Goal: Task Accomplishment & Management: Manage account settings

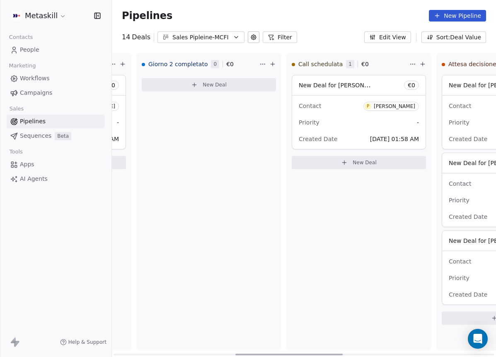
scroll to position [0, 437]
drag, startPoint x: 213, startPoint y: 353, endPoint x: 334, endPoint y: 330, distance: 123.9
click at [334, 354] on div at bounding box center [288, 355] width 107 height 2
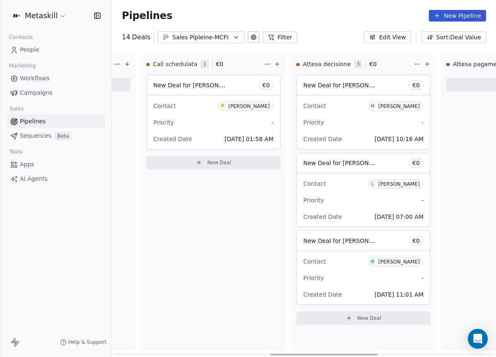
scroll to position [0, 601]
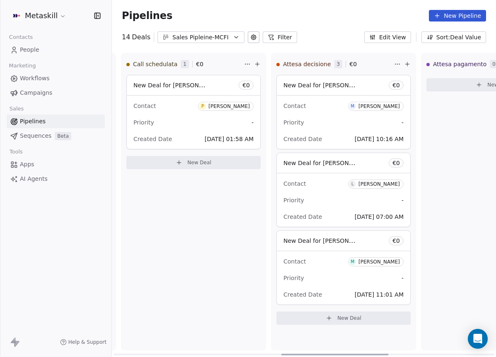
drag, startPoint x: 303, startPoint y: 355, endPoint x: 348, endPoint y: 351, distance: 45.8
click at [348, 354] on div at bounding box center [334, 355] width 107 height 2
click at [351, 118] on div "Priority -" at bounding box center [343, 122] width 120 height 13
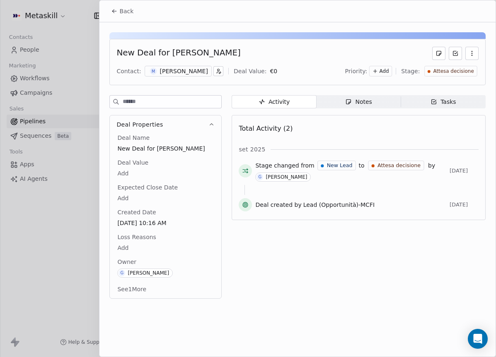
click at [434, 107] on span "Tasks Tasks" at bounding box center [443, 101] width 85 height 13
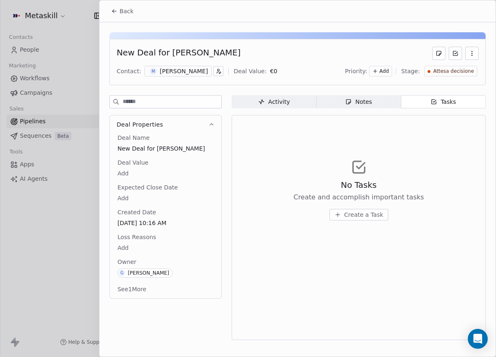
click at [354, 104] on div "Notes" at bounding box center [358, 102] width 27 height 9
click at [160, 70] on div "[PERSON_NAME]" at bounding box center [184, 71] width 48 height 8
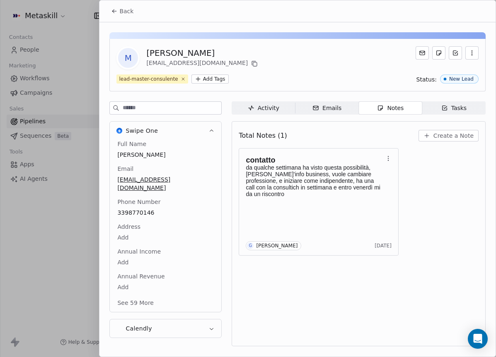
click at [428, 109] on span "Tasks Tasks" at bounding box center [453, 107] width 63 height 13
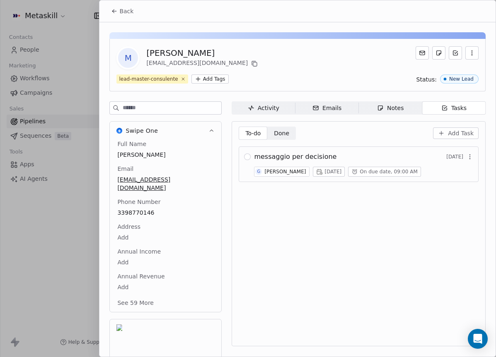
click at [118, 10] on button "Back" at bounding box center [122, 11] width 32 height 15
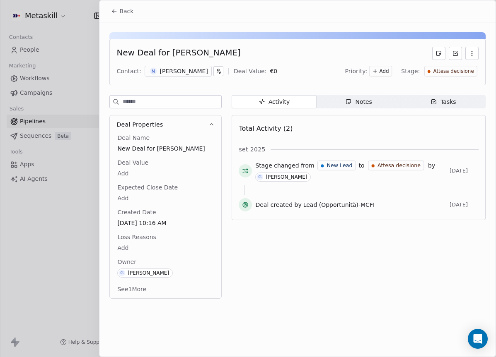
click at [115, 7] on button "Back" at bounding box center [122, 11] width 32 height 15
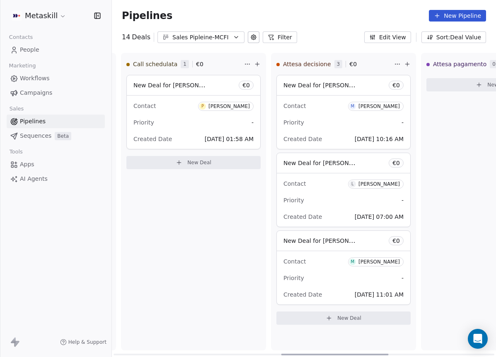
click at [321, 188] on div "Contact L [PERSON_NAME]" at bounding box center [343, 184] width 120 height 14
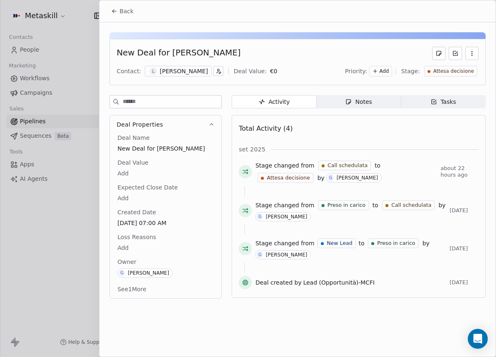
click at [162, 68] on div "[PERSON_NAME]" at bounding box center [184, 71] width 48 height 8
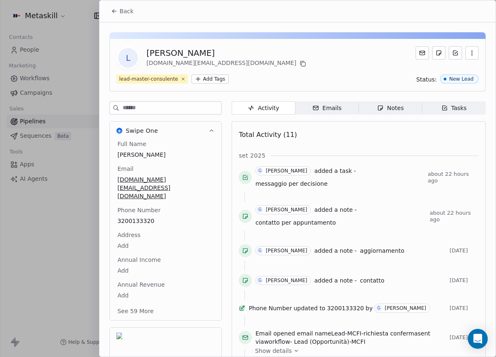
click at [384, 108] on div "Notes" at bounding box center [390, 108] width 27 height 9
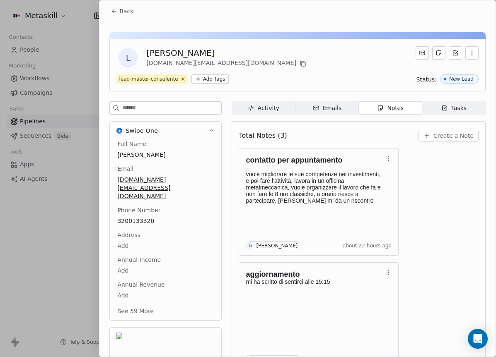
click at [461, 111] on div "Tasks" at bounding box center [454, 108] width 26 height 9
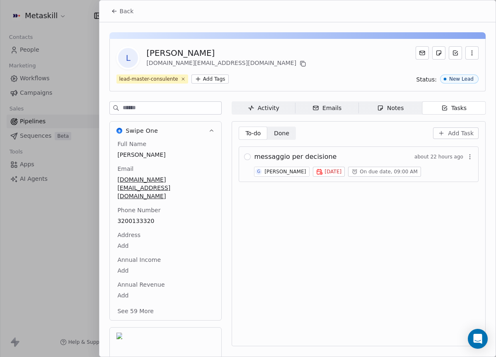
click at [380, 109] on icon "button" at bounding box center [380, 108] width 7 height 7
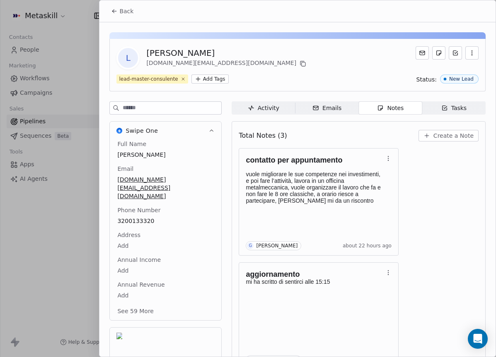
click at [114, 17] on button "Back" at bounding box center [122, 11] width 32 height 15
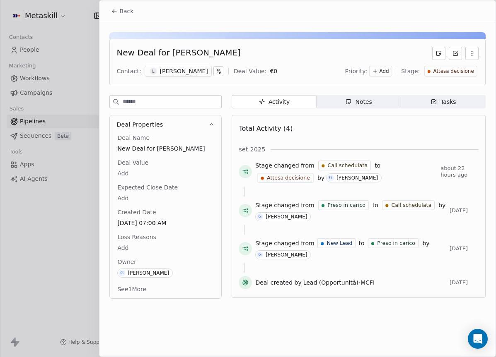
click at [113, 12] on icon at bounding box center [114, 11] width 7 height 7
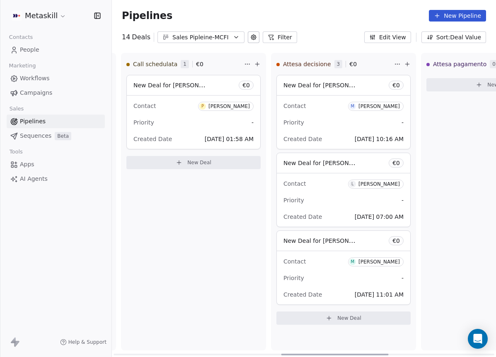
click at [340, 271] on div "Contact M [PERSON_NAME] Priority - Created Date [DATE] 11:01 AM" at bounding box center [343, 277] width 133 height 53
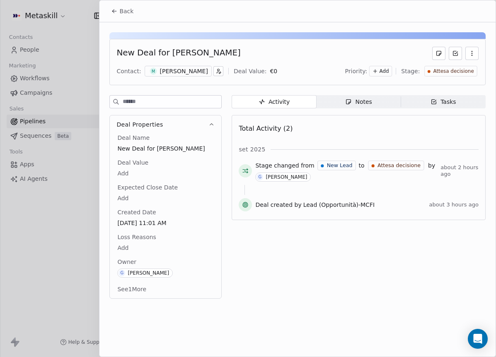
click at [438, 99] on div "Tasks" at bounding box center [443, 102] width 26 height 9
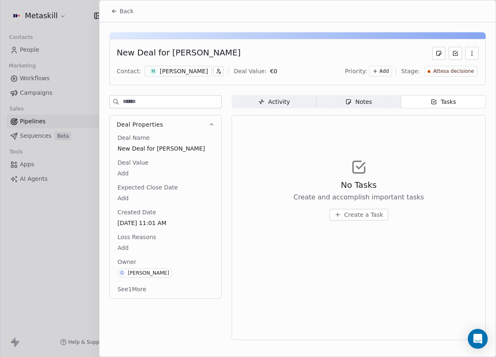
click at [347, 92] on div "New Deal for [PERSON_NAME] Contact: M [PERSON_NAME] Deal Value: € 0 Priority: A…" at bounding box center [297, 183] width 396 height 323
click at [352, 96] on span "Notes Notes" at bounding box center [358, 101] width 85 height 13
click at [191, 72] on div "[PERSON_NAME]" at bounding box center [184, 71] width 48 height 8
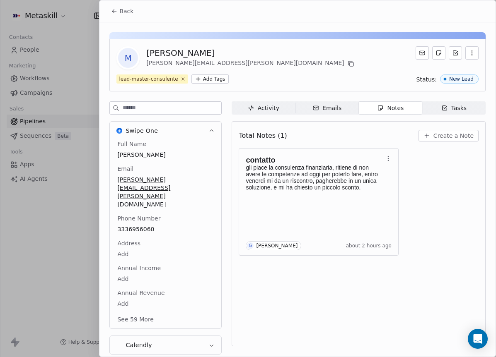
click at [449, 114] on span "Tasks Tasks" at bounding box center [453, 107] width 63 height 13
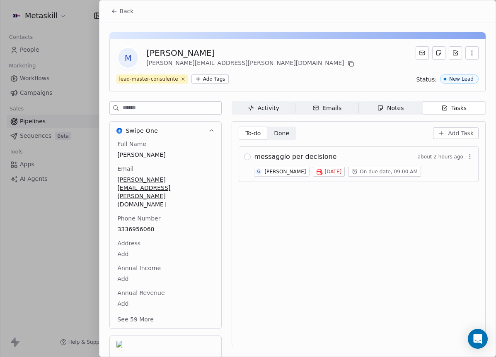
click at [364, 105] on span "Notes Notes" at bounding box center [390, 107] width 63 height 13
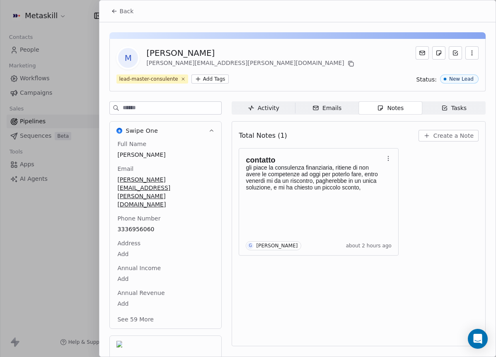
click at [124, 12] on span "Back" at bounding box center [126, 11] width 14 height 8
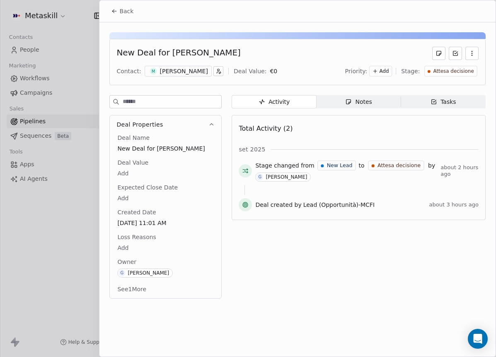
click at [113, 14] on icon at bounding box center [114, 11] width 7 height 7
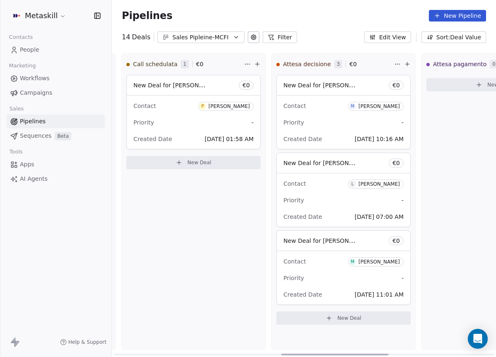
click at [187, 39] on div "Sales Pipleine-MCFI" at bounding box center [200, 37] width 57 height 9
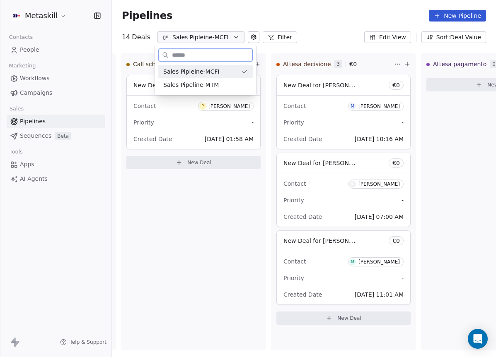
click at [203, 84] on span "Sales Pipeline-MTM" at bounding box center [191, 85] width 56 height 9
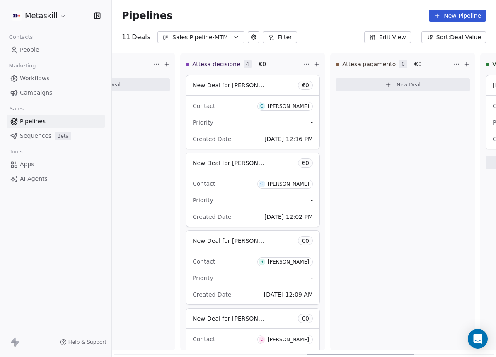
scroll to position [0, 693]
drag, startPoint x: 209, startPoint y: 352, endPoint x: 402, endPoint y: 311, distance: 197.8
click at [402, 354] on div at bounding box center [360, 355] width 107 height 2
click at [234, 113] on div "Contact G [PERSON_NAME] Priority - Created Date [DATE] 12:16 PM" at bounding box center [250, 122] width 133 height 53
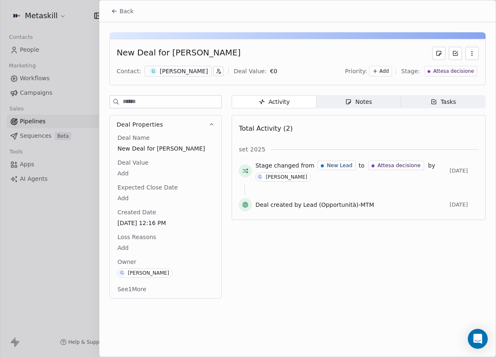
click at [441, 98] on div "Tasks" at bounding box center [443, 102] width 26 height 9
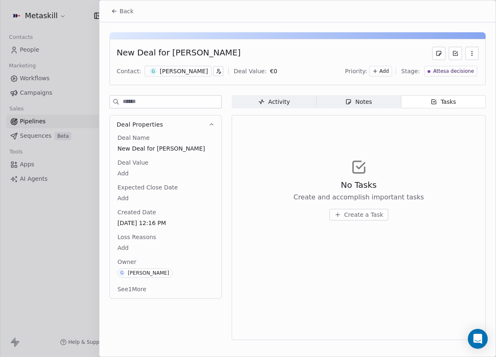
click at [358, 114] on div "Activity Activity Notes Notes Tasks Tasks No Tasks Create and accomplish import…" at bounding box center [359, 220] width 254 height 250
click at [363, 102] on div "Notes" at bounding box center [358, 102] width 27 height 9
click at [172, 69] on div "[PERSON_NAME]" at bounding box center [184, 71] width 48 height 8
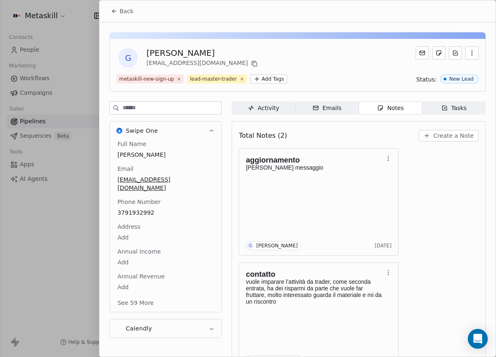
click at [444, 112] on div "Tasks" at bounding box center [454, 108] width 26 height 9
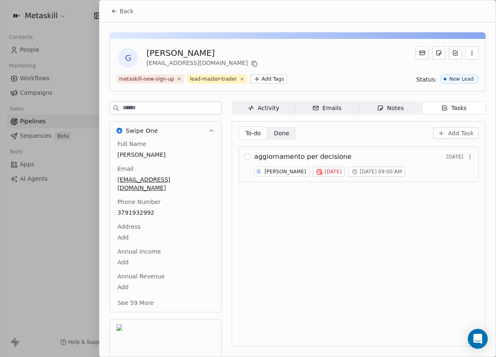
click at [391, 110] on div "Notes" at bounding box center [390, 108] width 27 height 9
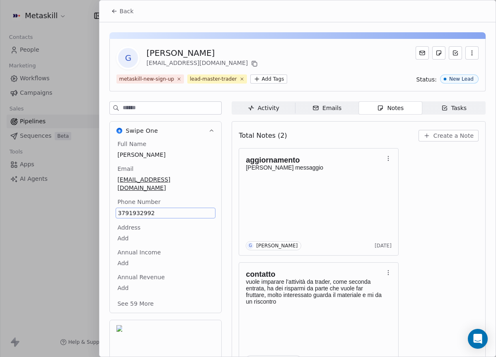
scroll to position [24, 0]
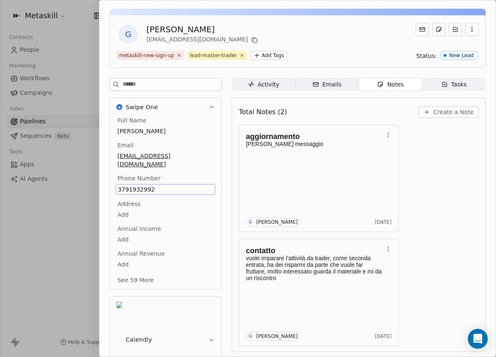
click at [154, 186] on span "3791932992" at bounding box center [166, 190] width 96 height 8
click at [149, 187] on input "**********" at bounding box center [161, 186] width 89 height 17
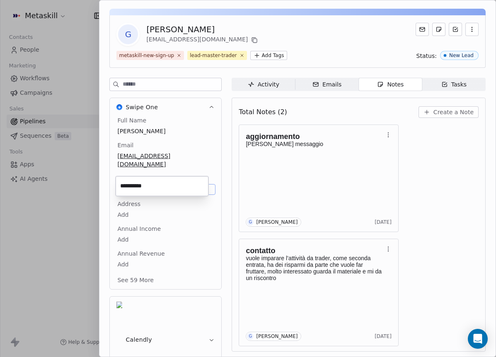
click at [326, 179] on html "Metaskill Contacts People Marketing Workflows Campaigns Sales Pipelines Sequenc…" at bounding box center [248, 178] width 496 height 357
click at [473, 113] on div "Total Notes (2) Create a Note aggiornamento [PERSON_NAME] messaggio G [PERSON_N…" at bounding box center [359, 225] width 254 height 254
click at [465, 113] on span "Create a Note" at bounding box center [453, 112] width 40 height 8
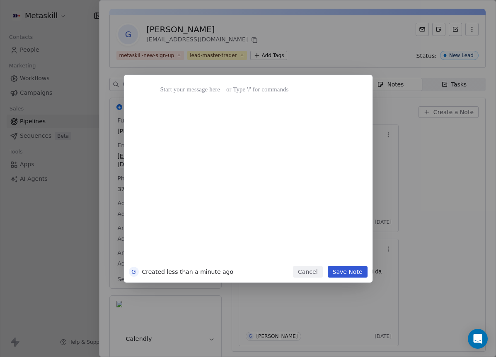
click at [318, 278] on button "Cancel" at bounding box center [307, 272] width 29 height 12
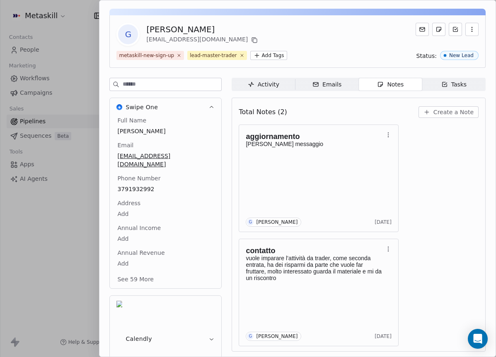
click at [452, 112] on span "Create a Note" at bounding box center [453, 112] width 40 height 8
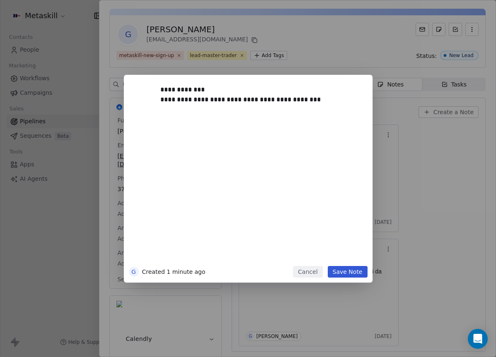
click at [360, 267] on button "Save Note" at bounding box center [348, 272] width 40 height 12
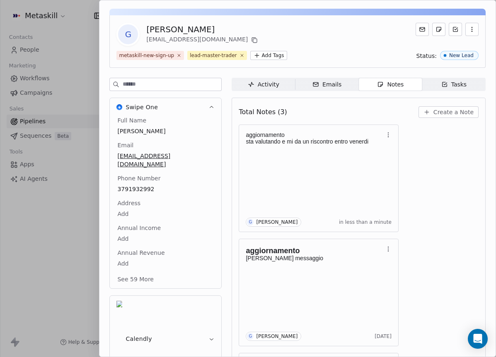
click at [463, 85] on span "Tasks Tasks" at bounding box center [453, 84] width 63 height 13
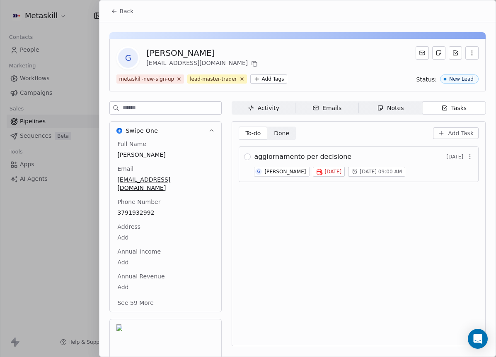
click at [341, 173] on span "[DATE]" at bounding box center [332, 172] width 17 height 7
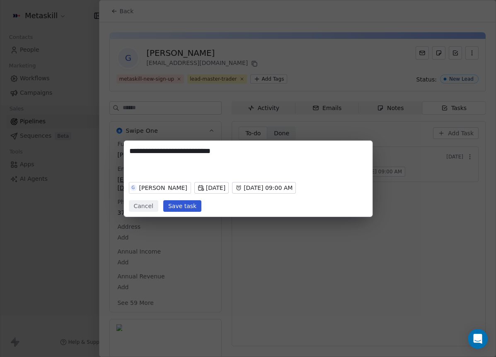
click at [312, 188] on body "Metaskill Contacts People Marketing Workflows Campaigns Sales Pipelines Sequenc…" at bounding box center [248, 178] width 496 height 357
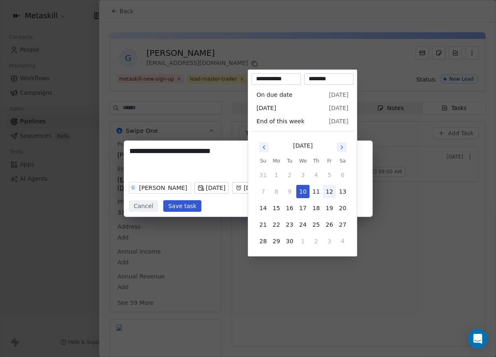
click at [331, 192] on button "12" at bounding box center [329, 191] width 13 height 13
type input "**********"
click at [407, 202] on div "**********" at bounding box center [248, 179] width 496 height 76
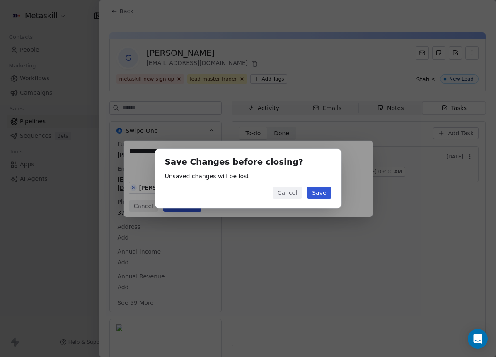
click at [330, 195] on button "Save" at bounding box center [319, 193] width 24 height 12
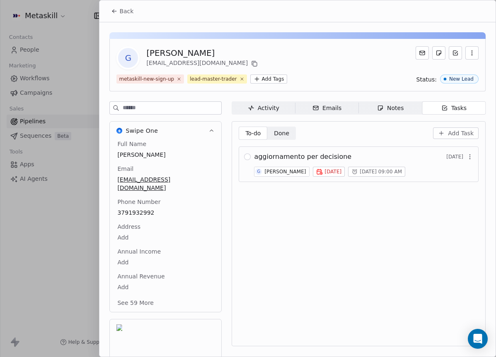
click at [333, 172] on span "[DATE]" at bounding box center [332, 172] width 17 height 7
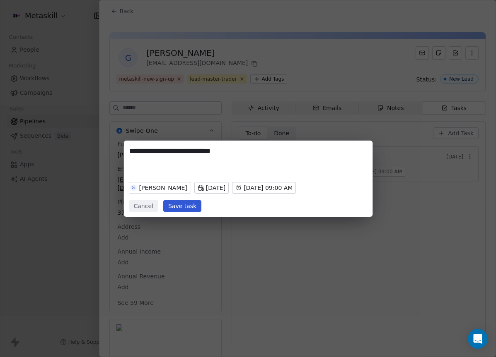
click at [218, 188] on body "Metaskill Contacts People Marketing Workflows Campaigns Sales Pipelines Sequenc…" at bounding box center [248, 178] width 496 height 357
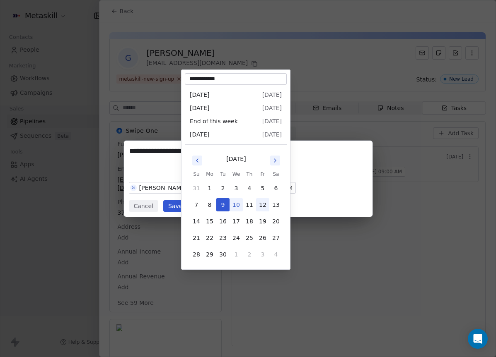
click at [260, 204] on button "12" at bounding box center [262, 204] width 13 height 13
type input "**********"
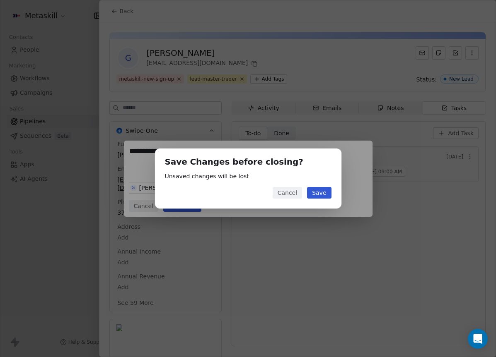
click at [328, 190] on button "Save" at bounding box center [319, 193] width 24 height 12
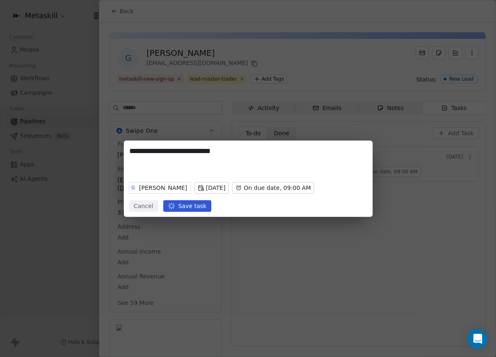
click at [376, 204] on div "**********" at bounding box center [248, 179] width 496 height 76
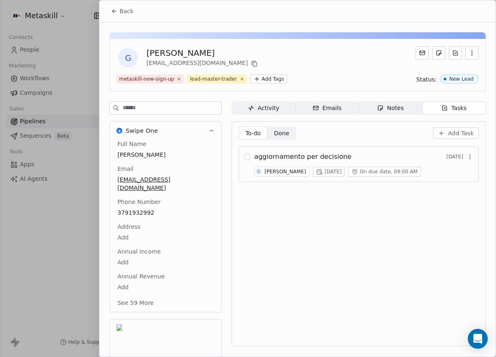
drag, startPoint x: 103, startPoint y: 7, endPoint x: 115, endPoint y: 11, distance: 12.2
click at [104, 7] on div "Back" at bounding box center [297, 11] width 396 height 22
click at [116, 12] on icon at bounding box center [114, 11] width 7 height 7
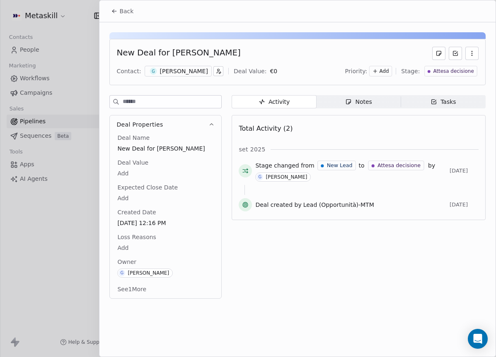
click at [118, 18] on button "Back" at bounding box center [122, 11] width 32 height 15
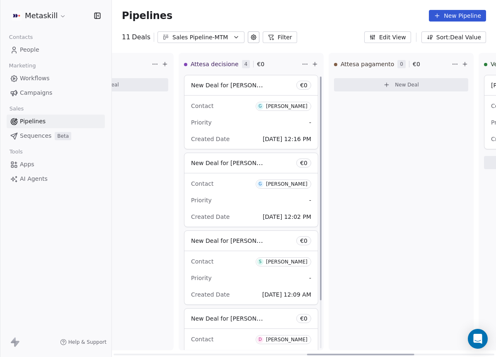
click at [284, 203] on div "Priority -" at bounding box center [251, 200] width 120 height 13
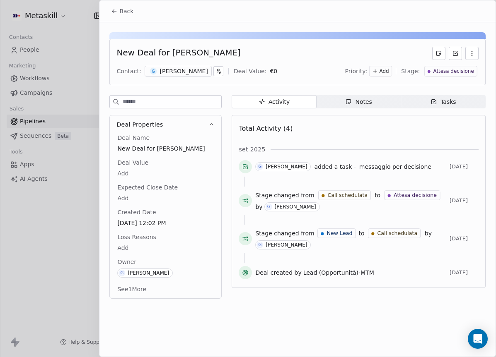
click at [164, 76] on div "G [PERSON_NAME]" at bounding box center [178, 71] width 67 height 11
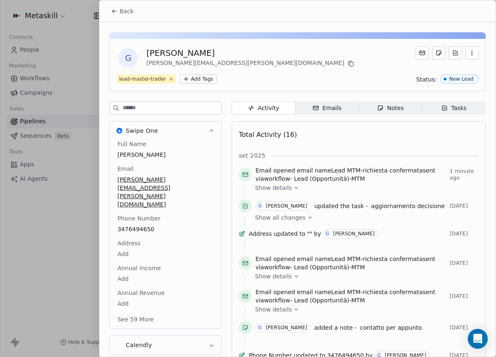
click at [372, 111] on span "Notes Notes" at bounding box center [390, 107] width 63 height 13
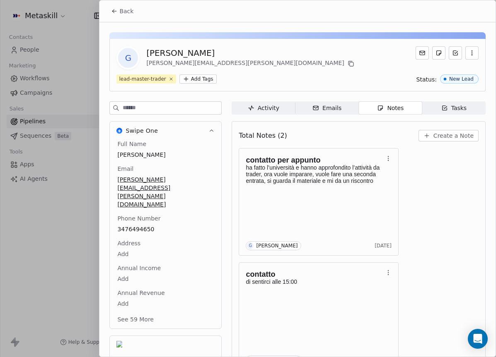
click at [449, 110] on div "Tasks" at bounding box center [454, 108] width 26 height 9
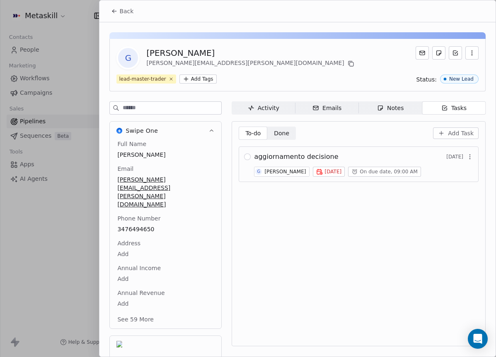
click at [400, 111] on div "Notes" at bounding box center [390, 108] width 27 height 9
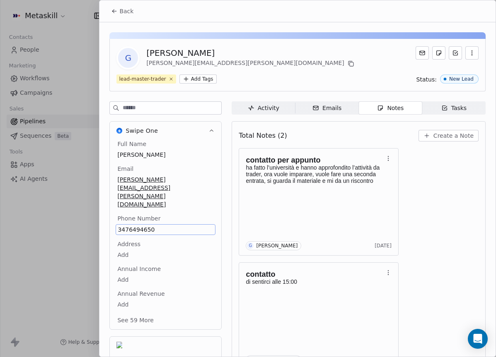
click at [139, 207] on div "Full Name [PERSON_NAME] Email [PERSON_NAME][EMAIL_ADDRESS][PERSON_NAME][DOMAIN_…" at bounding box center [166, 233] width 100 height 186
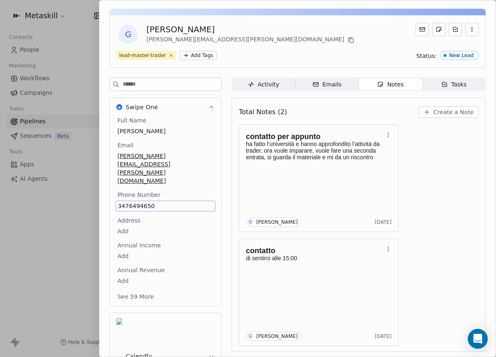
click at [143, 202] on span "3476494650" at bounding box center [166, 206] width 96 height 8
click at [144, 202] on span "3476494650" at bounding box center [166, 206] width 96 height 8
click at [144, 181] on input "**********" at bounding box center [161, 186] width 89 height 17
click at [448, 113] on html "Metaskill Contacts People Marketing Workflows Campaigns Sales Pipelines Sequenc…" at bounding box center [248, 178] width 496 height 357
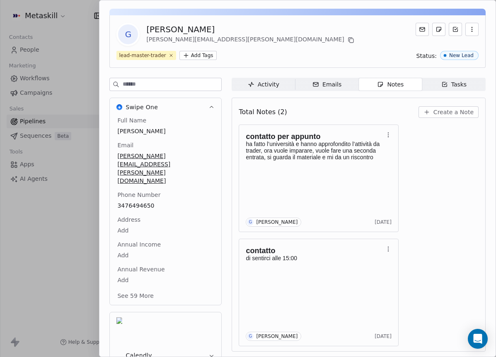
click at [446, 114] on span "Create a Note" at bounding box center [453, 112] width 40 height 8
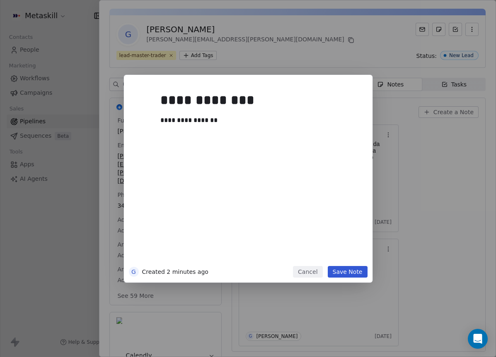
click at [350, 275] on button "Save Note" at bounding box center [348, 272] width 40 height 12
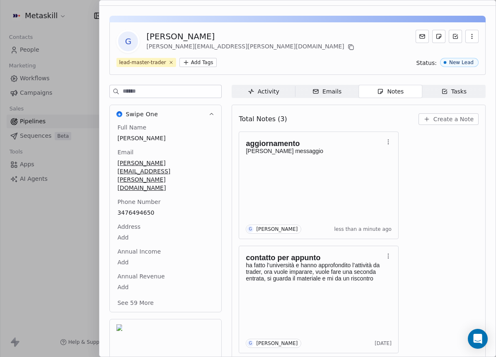
scroll to position [0, 0]
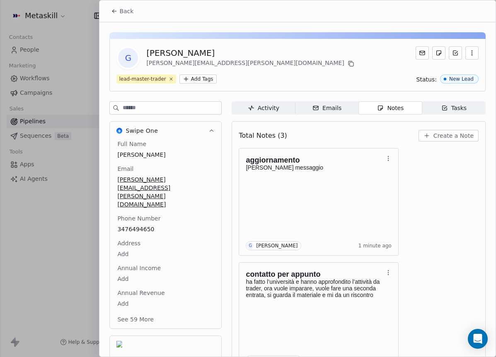
click at [89, 26] on div at bounding box center [248, 178] width 496 height 357
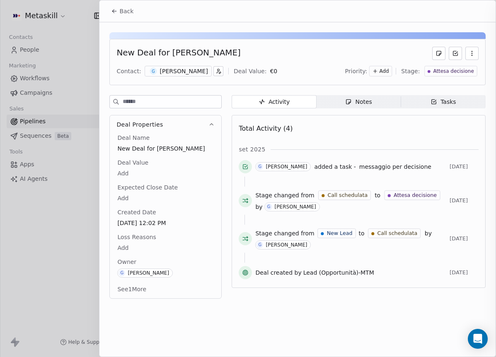
click at [115, 13] on icon at bounding box center [114, 11] width 7 height 7
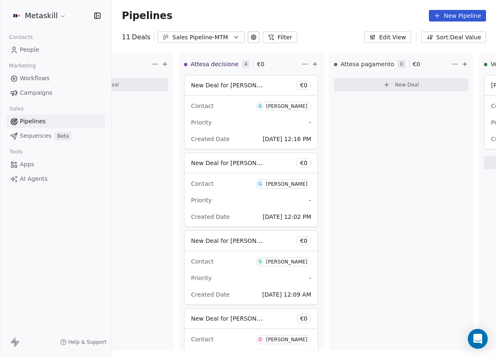
click at [51, 90] on link "Campaigns" at bounding box center [56, 93] width 98 height 14
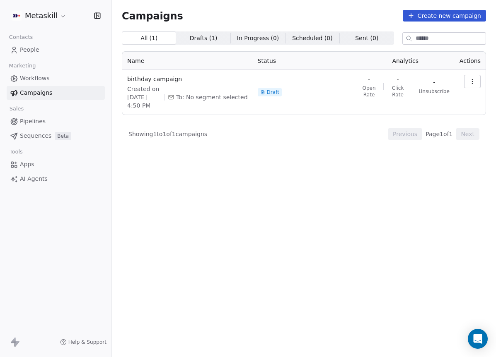
click at [57, 48] on link "People" at bounding box center [56, 50] width 98 height 14
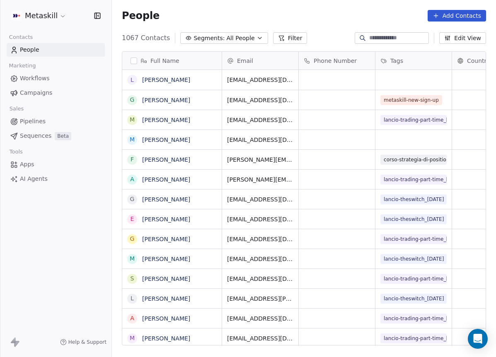
scroll to position [309, 378]
click at [394, 38] on input at bounding box center [398, 38] width 58 height 8
paste input "**********"
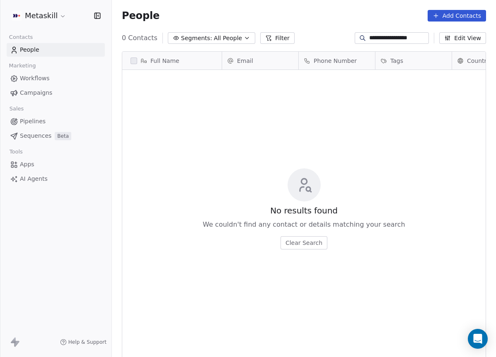
click at [378, 34] on input "**********" at bounding box center [398, 38] width 58 height 8
click at [378, 35] on input "**********" at bounding box center [398, 38] width 58 height 8
type input "**********"
drag, startPoint x: 408, startPoint y: 39, endPoint x: 284, endPoint y: 24, distance: 124.8
click at [284, 24] on section "**********" at bounding box center [304, 178] width 384 height 357
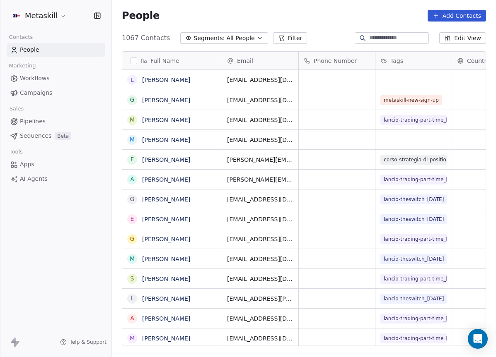
click at [273, 34] on button "Filter" at bounding box center [290, 38] width 34 height 12
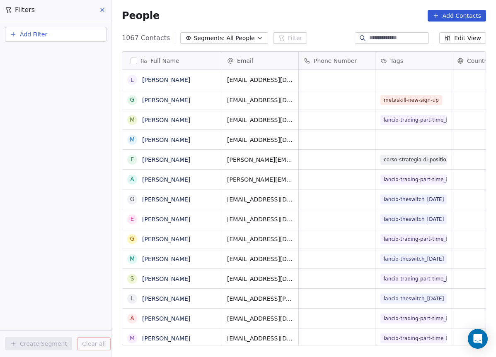
click at [51, 23] on div "Add Filter" at bounding box center [55, 32] width 111 height 25
click at [51, 29] on button "Add Filter" at bounding box center [55, 34] width 101 height 15
click at [48, 80] on html "Metaskill Contacts People Marketing Workflows Campaigns Sales Pipelines Sequenc…" at bounding box center [248, 178] width 496 height 357
click at [334, 40] on div "1067 Contacts Segments: All People Filter Edit View" at bounding box center [304, 37] width 384 height 13
click at [340, 30] on div "People Add Contacts" at bounding box center [304, 15] width 384 height 31
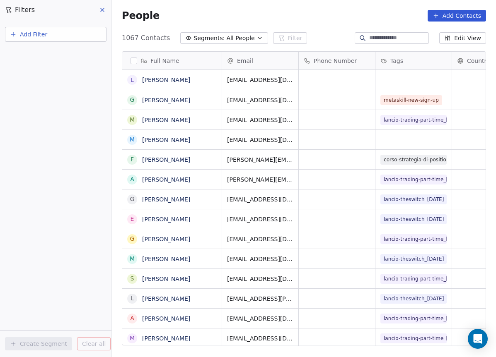
click at [187, 17] on div "People Add Contacts" at bounding box center [304, 16] width 364 height 12
click at [109, 9] on div "Filters" at bounding box center [55, 10] width 111 height 20
click at [106, 10] on button at bounding box center [103, 10] width 12 height 12
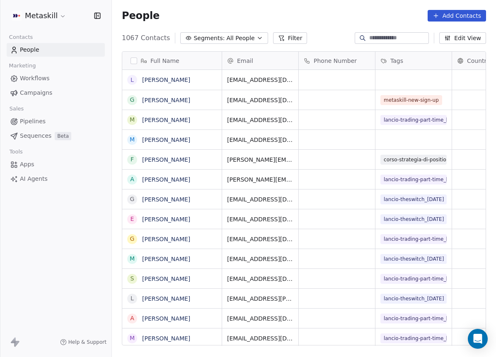
click at [65, 125] on link "Pipelines" at bounding box center [56, 122] width 98 height 14
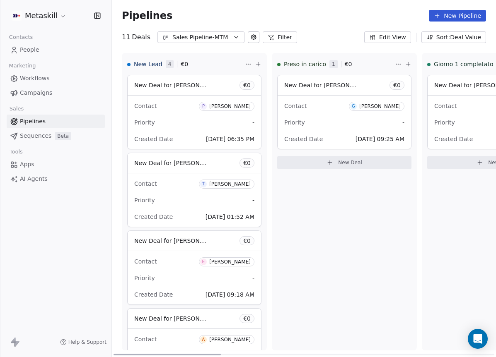
click at [371, 108] on div "[PERSON_NAME]" at bounding box center [379, 107] width 41 height 6
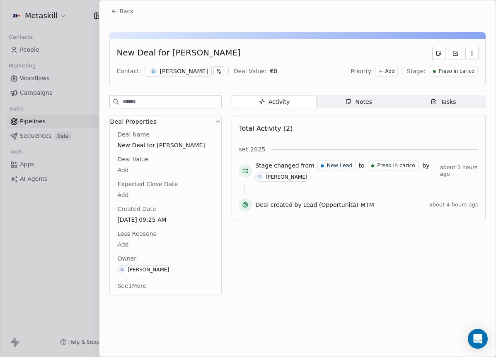
click at [187, 69] on div "[PERSON_NAME]" at bounding box center [184, 71] width 48 height 8
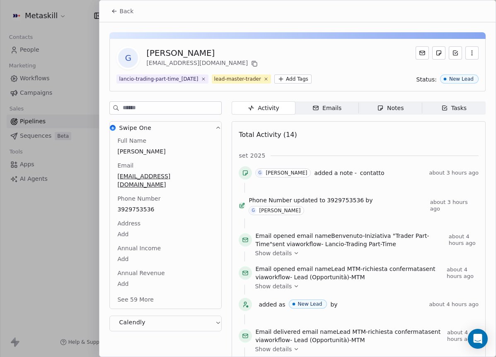
click at [130, 14] on span "Back" at bounding box center [126, 11] width 14 height 8
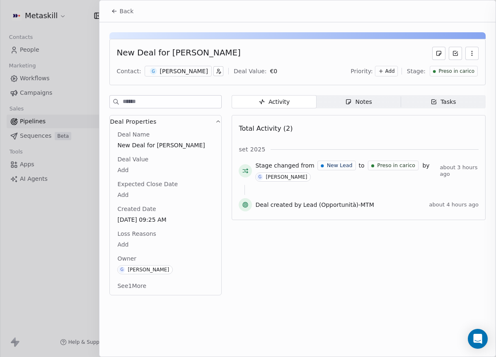
click at [121, 11] on span "Back" at bounding box center [126, 11] width 14 height 8
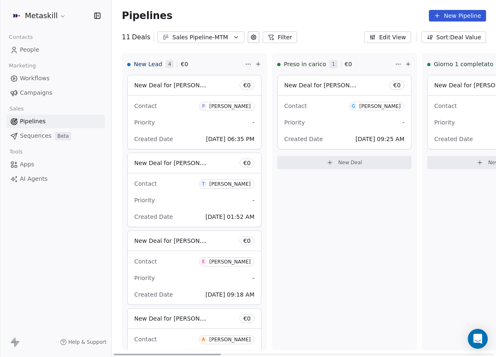
drag, startPoint x: 210, startPoint y: 352, endPoint x: 34, endPoint y: 305, distance: 182.2
click at [113, 354] on div at bounding box center [166, 355] width 107 height 2
click at [228, 40] on button "Sales Pipeline-MTM" at bounding box center [200, 37] width 87 height 12
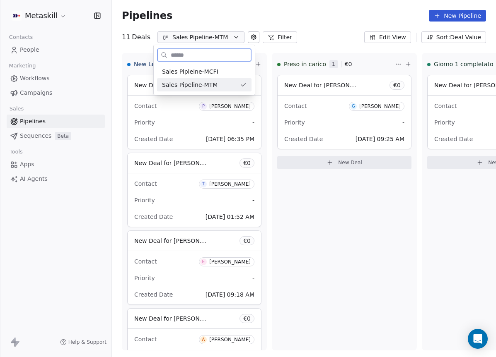
click at [232, 78] on div "Sales Pipeline-MTM" at bounding box center [204, 84] width 94 height 13
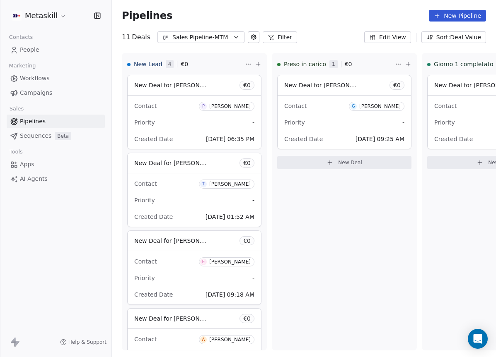
click at [219, 37] on div "Sales Pipeline-MTM" at bounding box center [200, 37] width 57 height 9
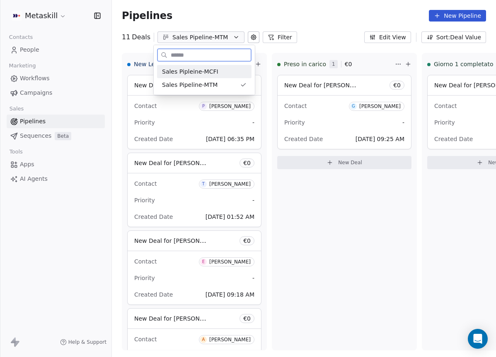
click at [225, 71] on div "Sales Pipleine-MCFI" at bounding box center [204, 72] width 85 height 9
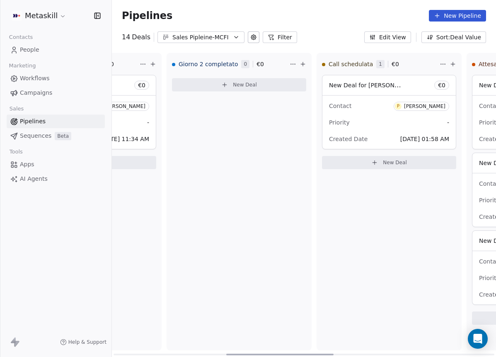
drag, startPoint x: 211, startPoint y: 353, endPoint x: 343, endPoint y: 294, distance: 145.2
click at [325, 354] on div at bounding box center [279, 355] width 107 height 2
click at [379, 123] on div "Priority -" at bounding box center [386, 122] width 120 height 13
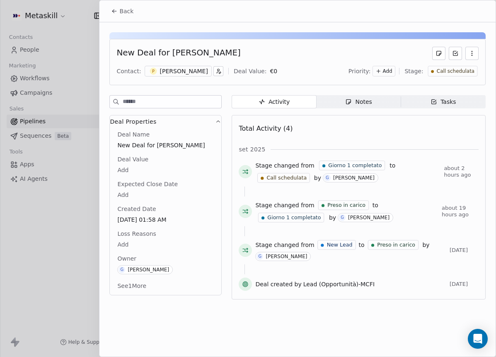
click at [193, 66] on div "P [PERSON_NAME] Ebhomienlen" at bounding box center [178, 71] width 67 height 11
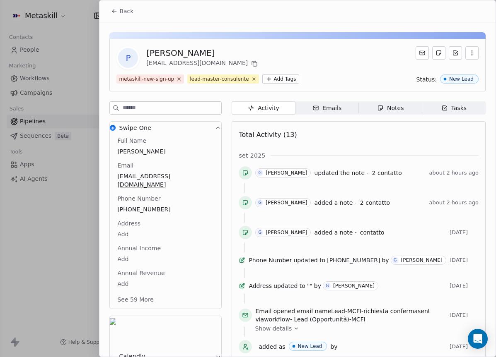
click at [451, 101] on span "Tasks Tasks" at bounding box center [453, 107] width 63 height 13
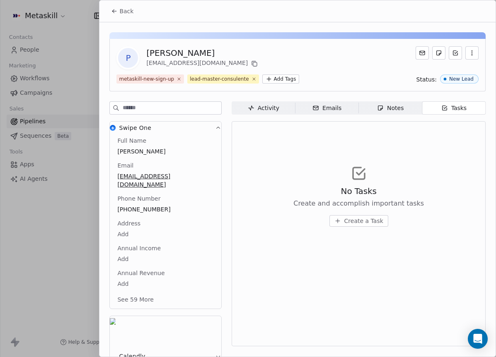
click at [269, 103] on span "Activity Activity" at bounding box center [263, 107] width 63 height 13
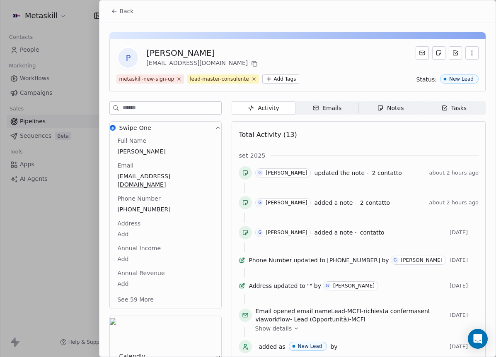
click at [110, 10] on button "Back" at bounding box center [122, 11] width 32 height 15
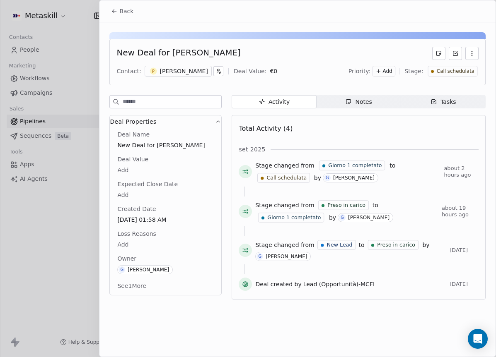
click at [107, 12] on button "Back" at bounding box center [122, 11] width 32 height 15
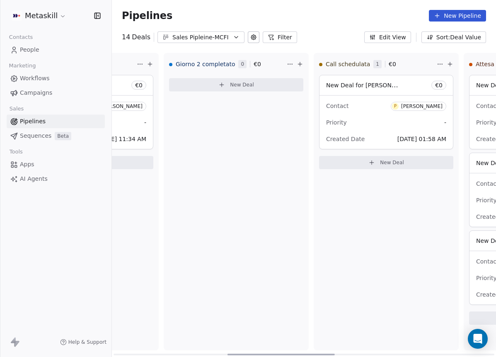
click at [238, 255] on div "Giorno 2 completato 0 € 0 New Deal" at bounding box center [236, 202] width 145 height 298
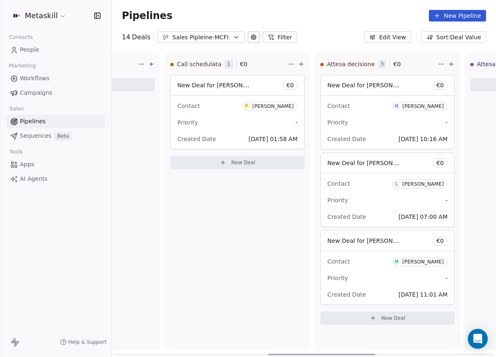
scroll to position [0, 565]
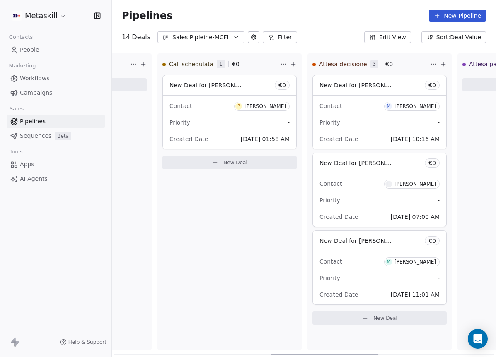
drag, startPoint x: 274, startPoint y: 351, endPoint x: 317, endPoint y: 353, distance: 43.5
click at [317, 354] on div at bounding box center [324, 355] width 107 height 2
click at [390, 256] on div "Contact M [PERSON_NAME]" at bounding box center [379, 262] width 120 height 14
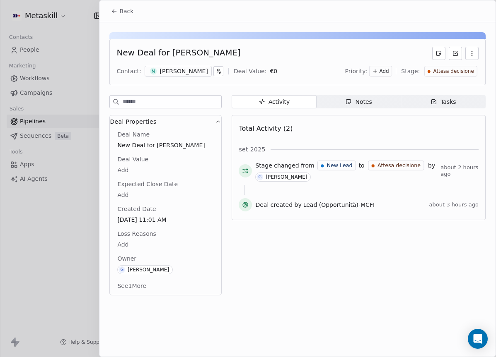
click at [183, 70] on div "[PERSON_NAME]" at bounding box center [184, 71] width 48 height 8
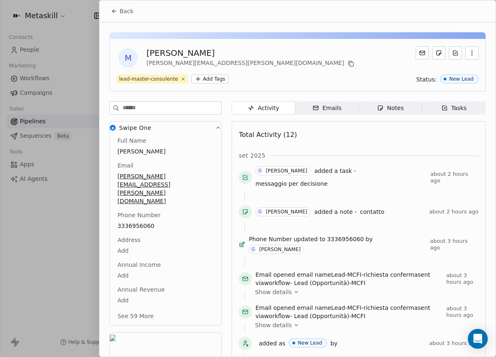
click at [118, 19] on div "Back" at bounding box center [297, 11] width 396 height 22
click at [116, 14] on icon at bounding box center [114, 11] width 7 height 7
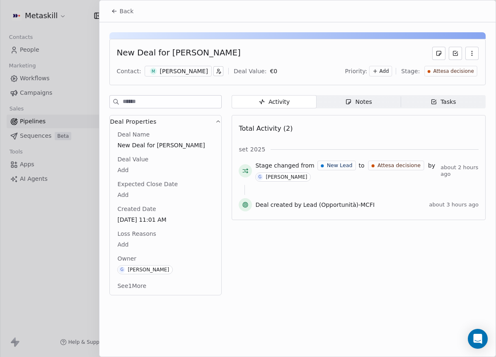
click at [118, 13] on icon at bounding box center [114, 11] width 7 height 7
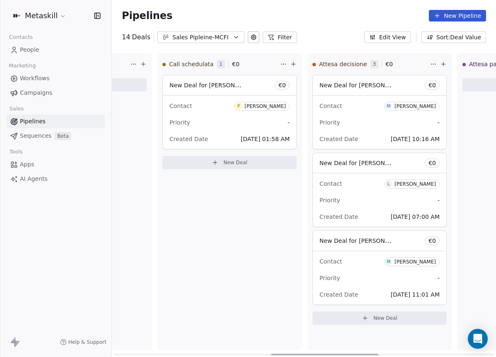
click at [380, 165] on span "New Deal for [PERSON_NAME]" at bounding box center [362, 163] width 87 height 8
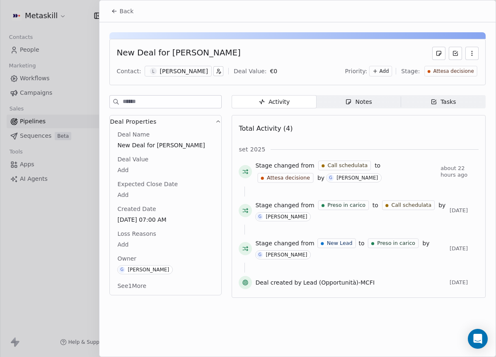
click at [187, 69] on div "[PERSON_NAME]" at bounding box center [184, 71] width 48 height 8
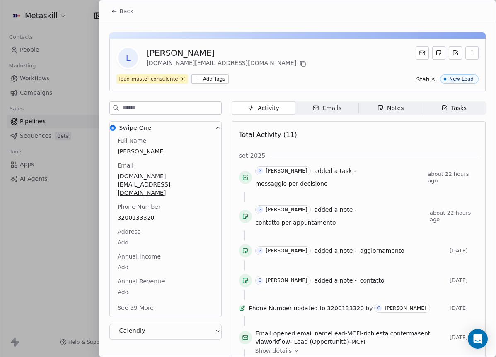
click at [111, 12] on icon at bounding box center [114, 11] width 7 height 7
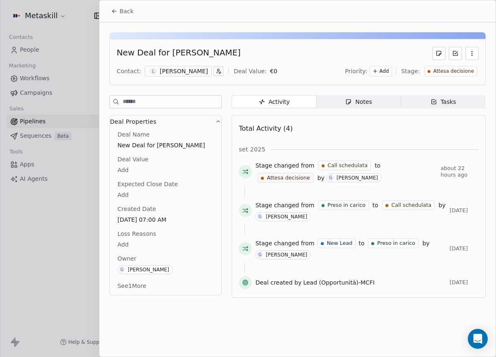
click at [365, 108] on span "Notes Notes" at bounding box center [358, 101] width 85 height 13
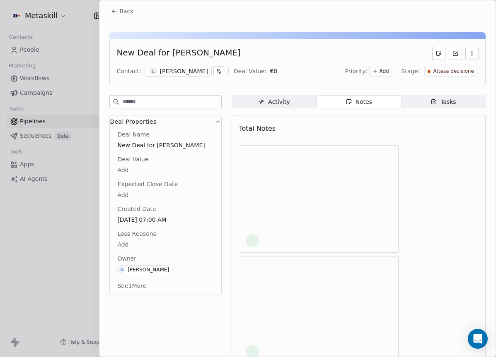
click at [390, 97] on span "Notes Notes" at bounding box center [358, 101] width 85 height 13
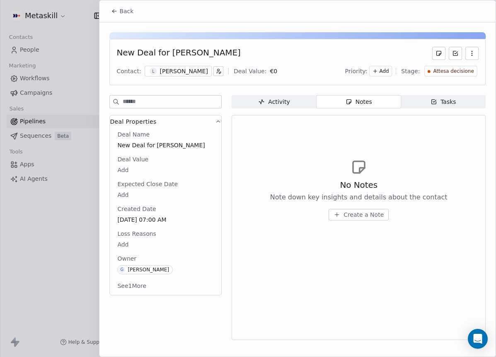
click at [404, 101] on span "Tasks Tasks" at bounding box center [443, 101] width 85 height 13
click at [113, 17] on button "Back" at bounding box center [122, 11] width 32 height 15
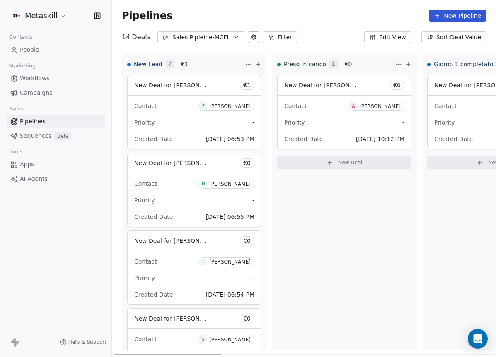
drag, startPoint x: 307, startPoint y: 353, endPoint x: 92, endPoint y: 303, distance: 221.1
click at [113, 354] on div at bounding box center [166, 355] width 107 height 2
click at [323, 125] on div "Priority -" at bounding box center [344, 122] width 120 height 13
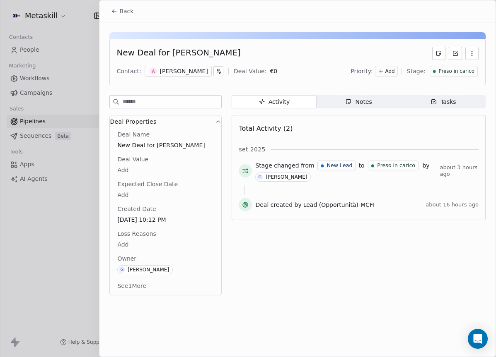
click at [178, 72] on div "[PERSON_NAME]" at bounding box center [184, 71] width 48 height 8
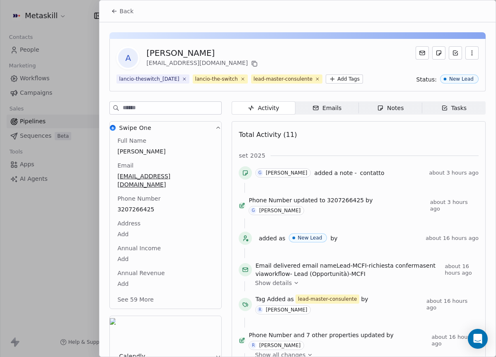
click at [403, 130] on div "Activity Activity Emails Emails Notes Notes Tasks Tasks Total Activity (11) set…" at bounding box center [359, 307] width 254 height 413
click at [401, 115] on span "Notes Notes" at bounding box center [390, 107] width 63 height 13
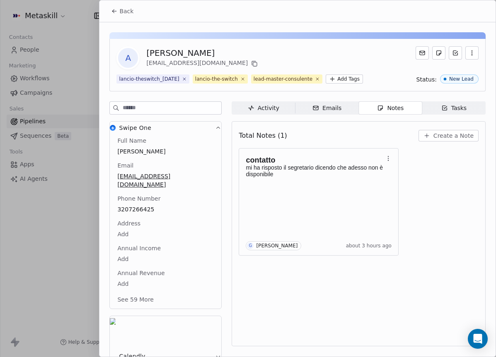
click at [260, 113] on div "Activity" at bounding box center [263, 108] width 31 height 9
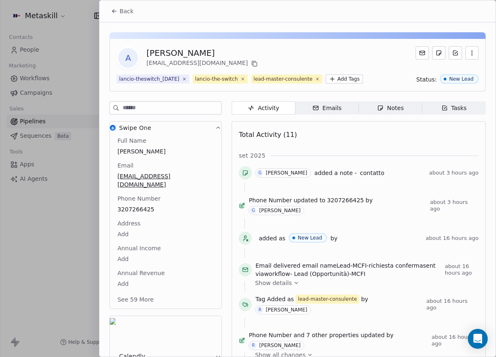
click at [109, 10] on button "Back" at bounding box center [122, 11] width 32 height 15
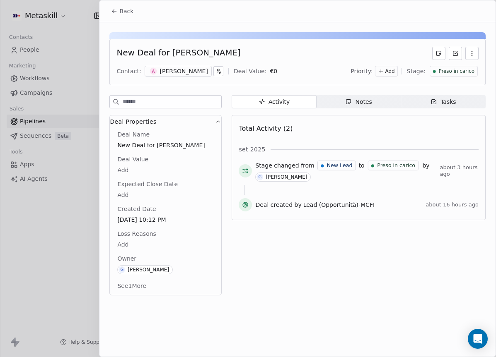
click at [110, 7] on button "Back" at bounding box center [122, 11] width 32 height 15
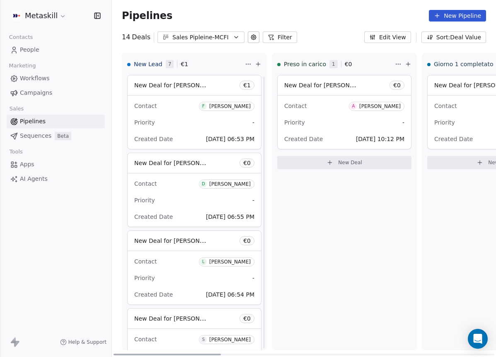
scroll to position [293, 0]
